Goal: Information Seeking & Learning: Learn about a topic

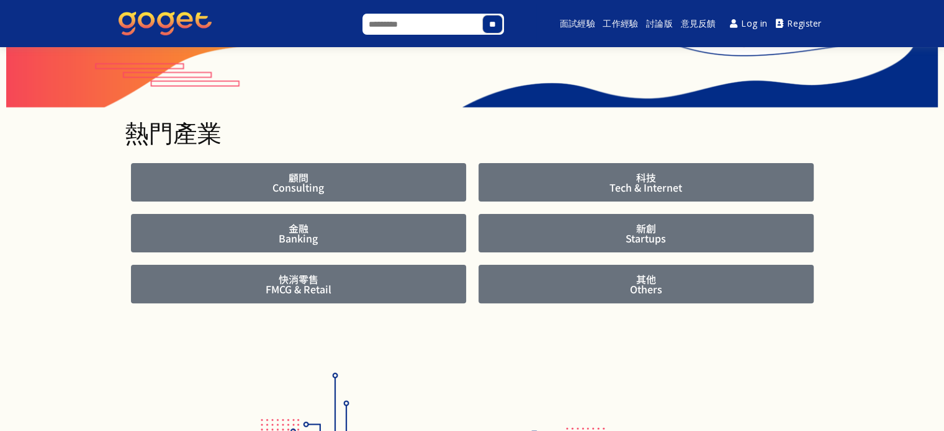
scroll to position [307, 0]
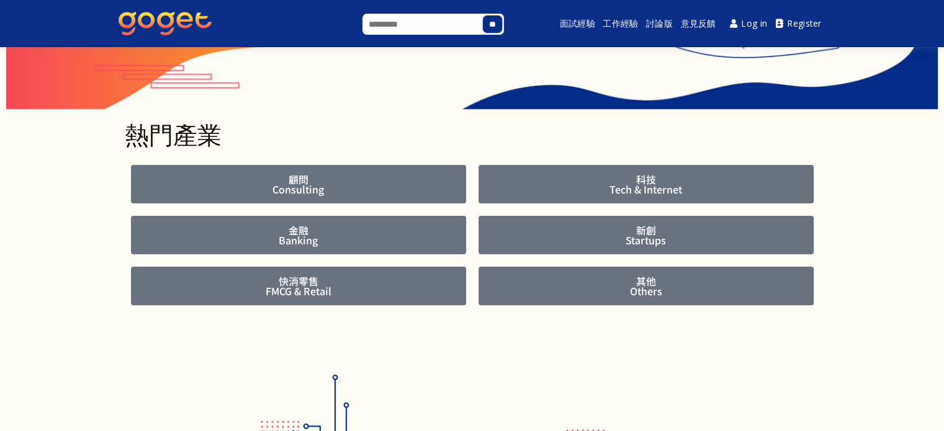
click at [358, 184] on span "顧問 Consulting" at bounding box center [299, 184] width 298 height 20
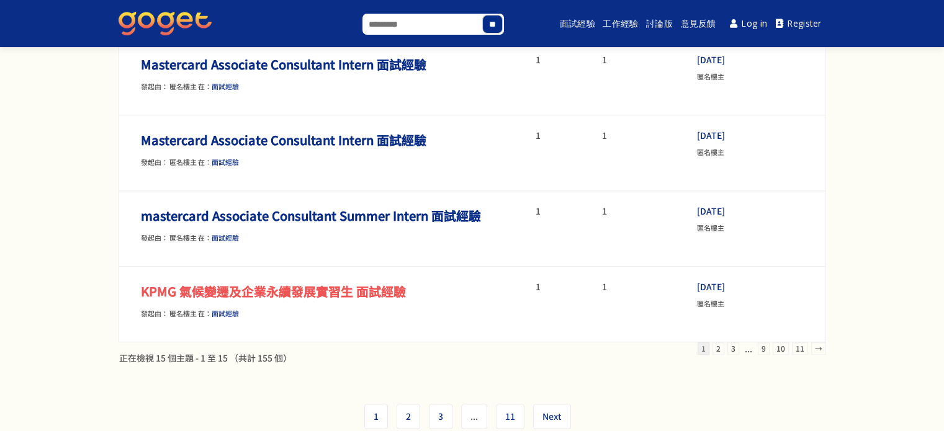
scroll to position [950, 0]
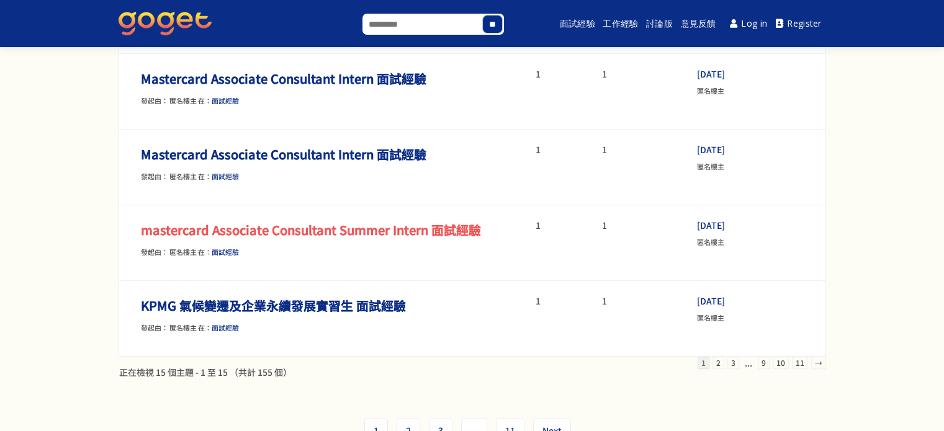
click at [264, 226] on link "mastercard Associate Consultant Summer Intern 面試經驗" at bounding box center [311, 230] width 340 height 18
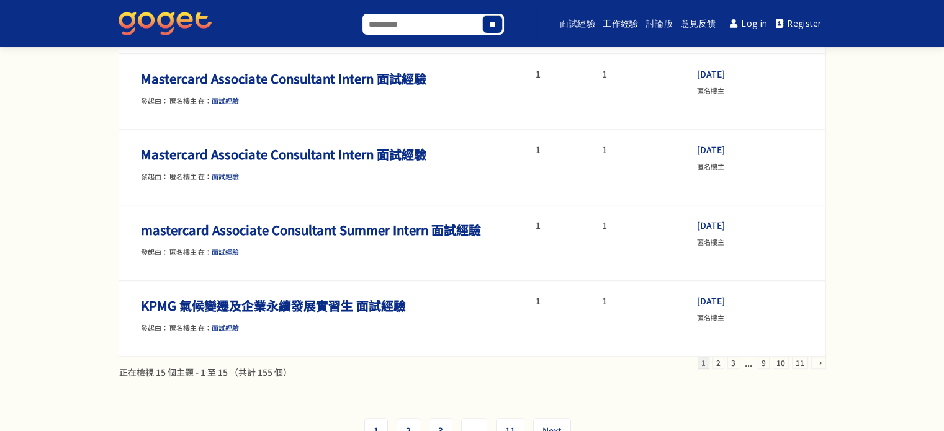
click at [161, 22] on img at bounding box center [165, 24] width 93 height 24
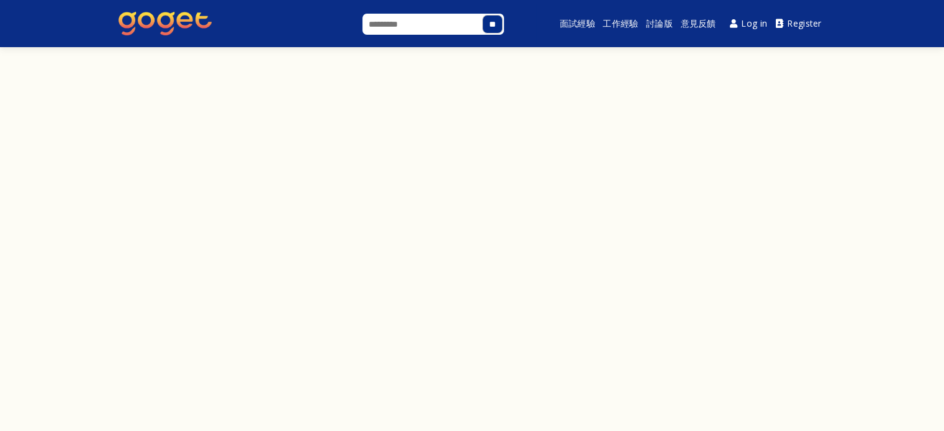
scroll to position [1130, 0]
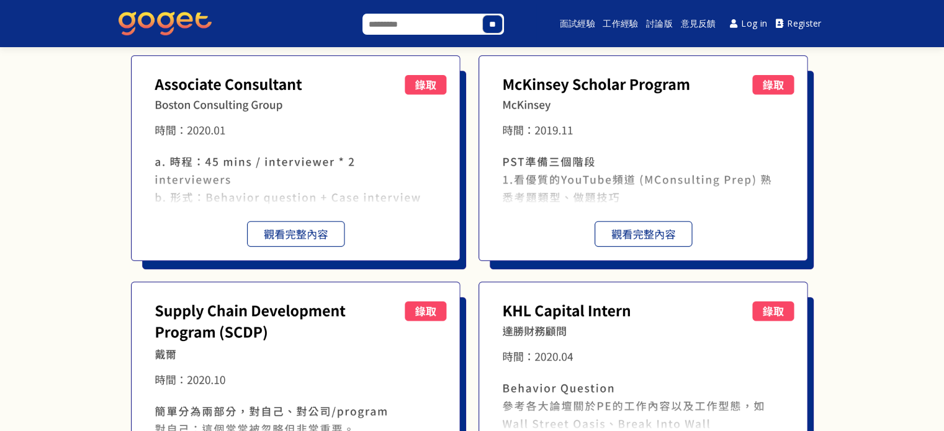
click at [626, 232] on img at bounding box center [646, 162] width 335 height 214
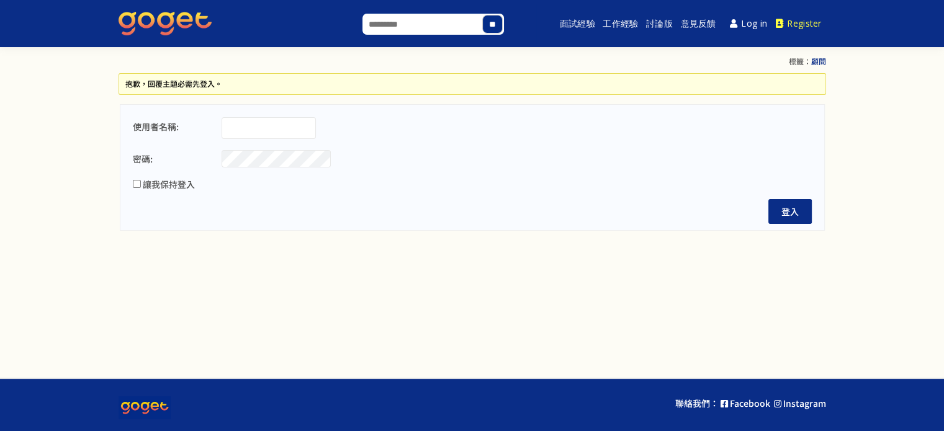
click at [803, 22] on link "Register" at bounding box center [799, 24] width 55 height 28
click at [181, 12] on img at bounding box center [165, 24] width 93 height 24
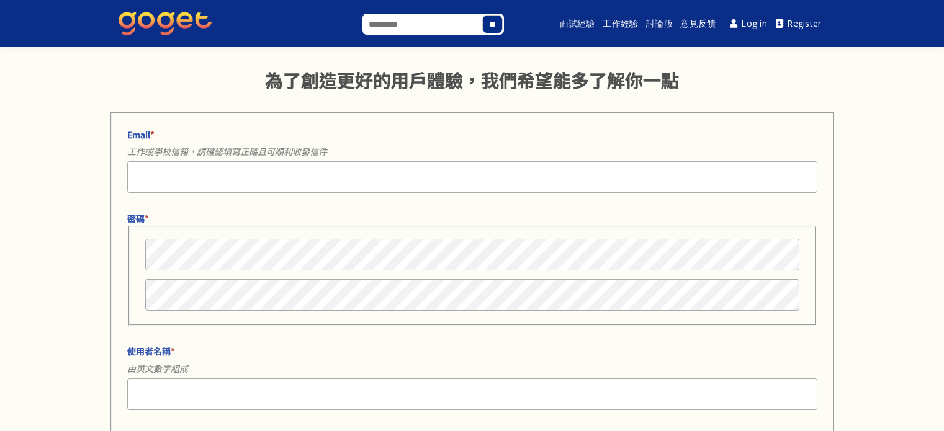
select select
click at [187, 170] on input "Email *" at bounding box center [472, 177] width 691 height 32
type input "**********"
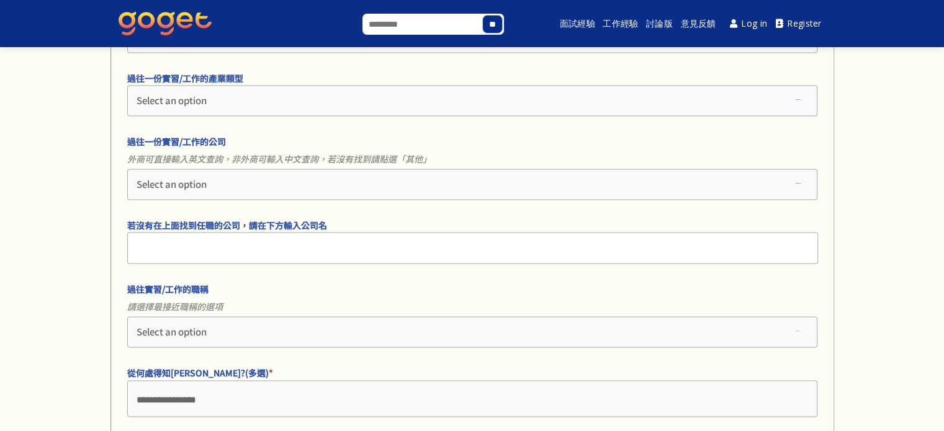
scroll to position [1739, 0]
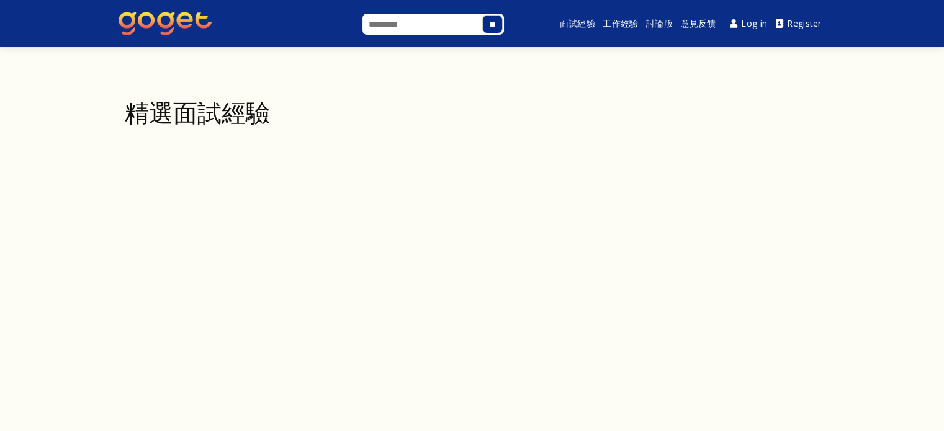
scroll to position [1042, 0]
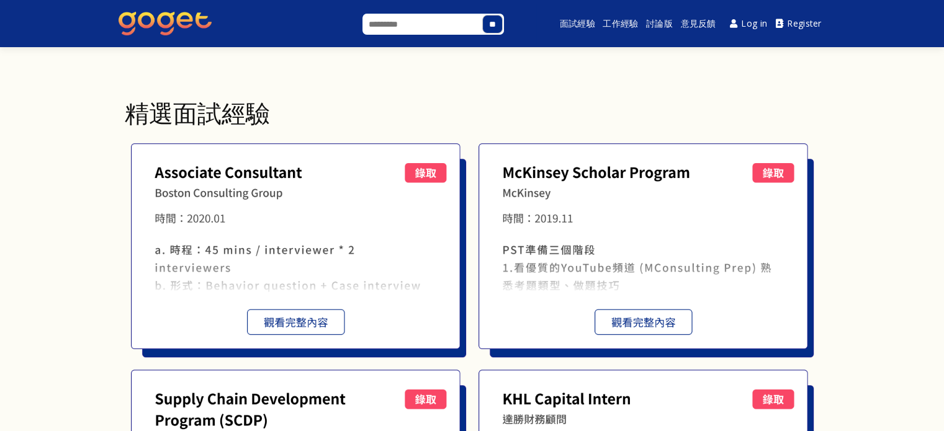
click at [634, 320] on img at bounding box center [646, 250] width 335 height 214
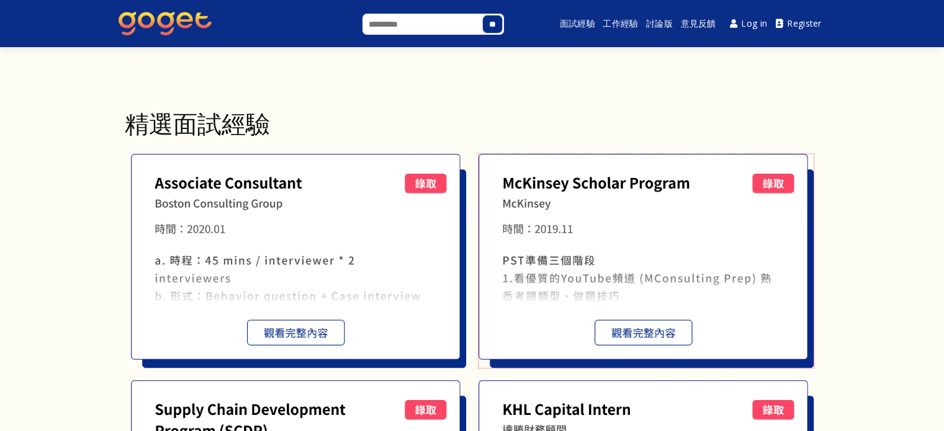
scroll to position [1030, 0]
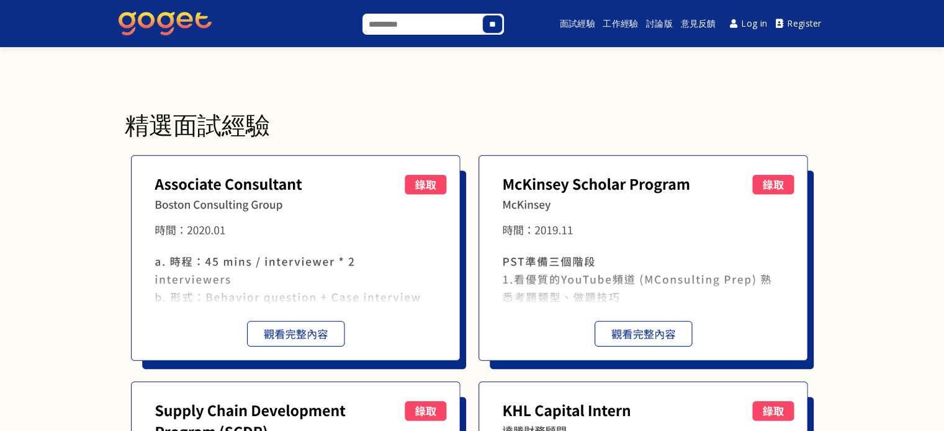
drag, startPoint x: 471, startPoint y: 181, endPoint x: 543, endPoint y: 183, distance: 71.4
click at [543, 183] on div at bounding box center [472, 262] width 695 height 227
click at [543, 183] on img at bounding box center [646, 262] width 335 height 214
